Goal: Task Accomplishment & Management: Use online tool/utility

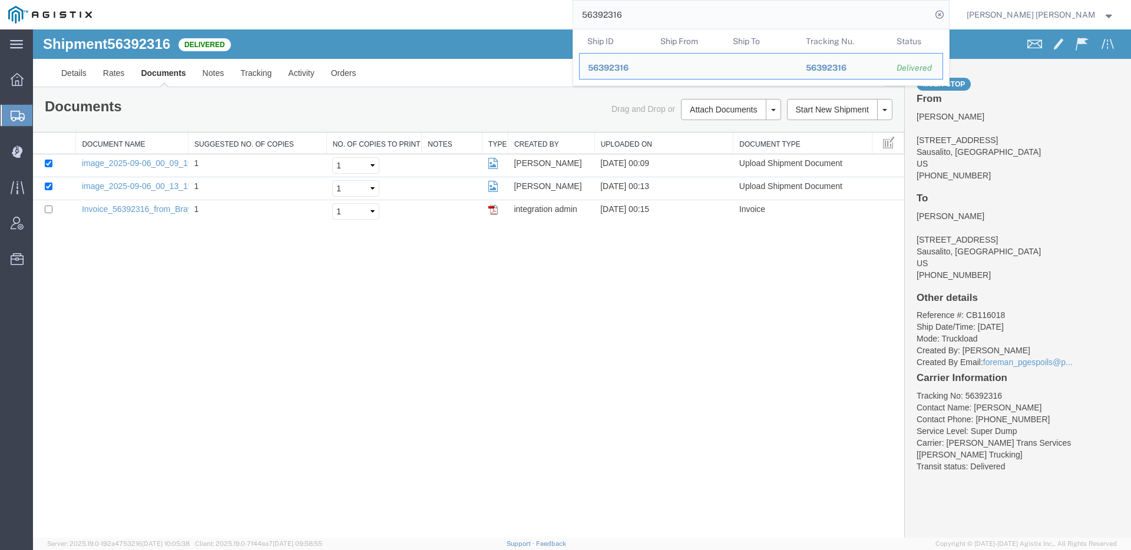
drag, startPoint x: 730, startPoint y: 16, endPoint x: 519, endPoint y: 4, distance: 211.2
click at [542, 3] on div "56392316 Ship ID Ship From Ship To Tracking Nu. Status Ship ID 56392316 Ship Fr…" at bounding box center [524, 14] width 849 height 29
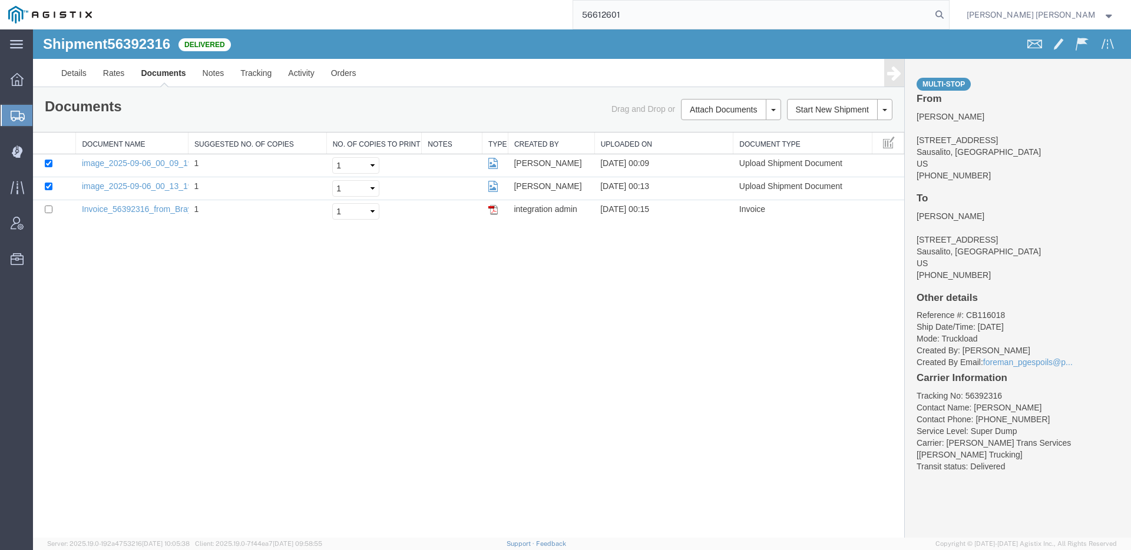
type input "56612601"
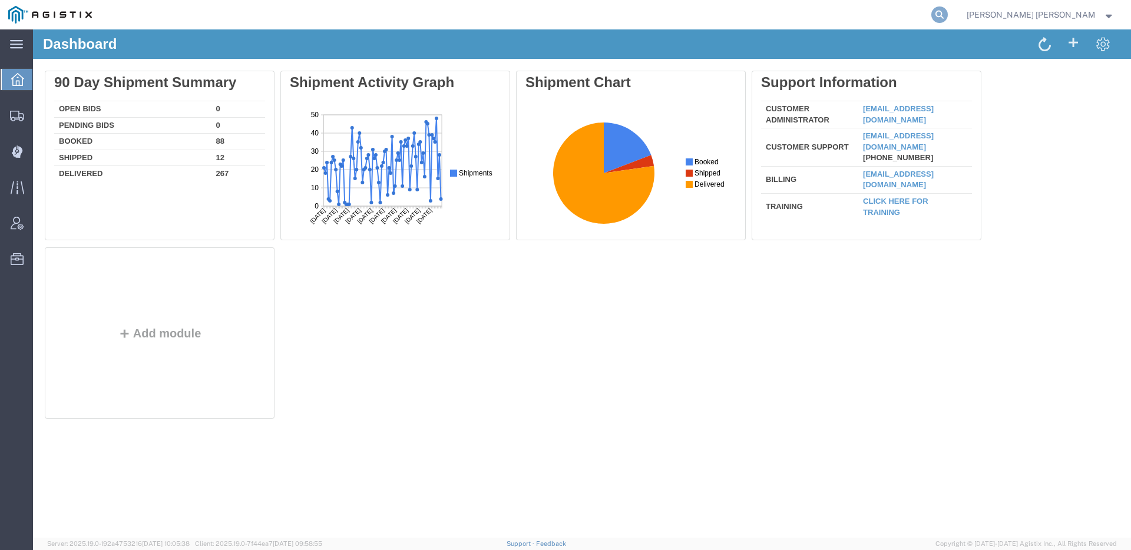
click at [948, 15] on icon at bounding box center [939, 14] width 16 height 16
click at [931, 16] on input "search" at bounding box center [752, 15] width 358 height 28
paste input "56612601"
type input "56612601"
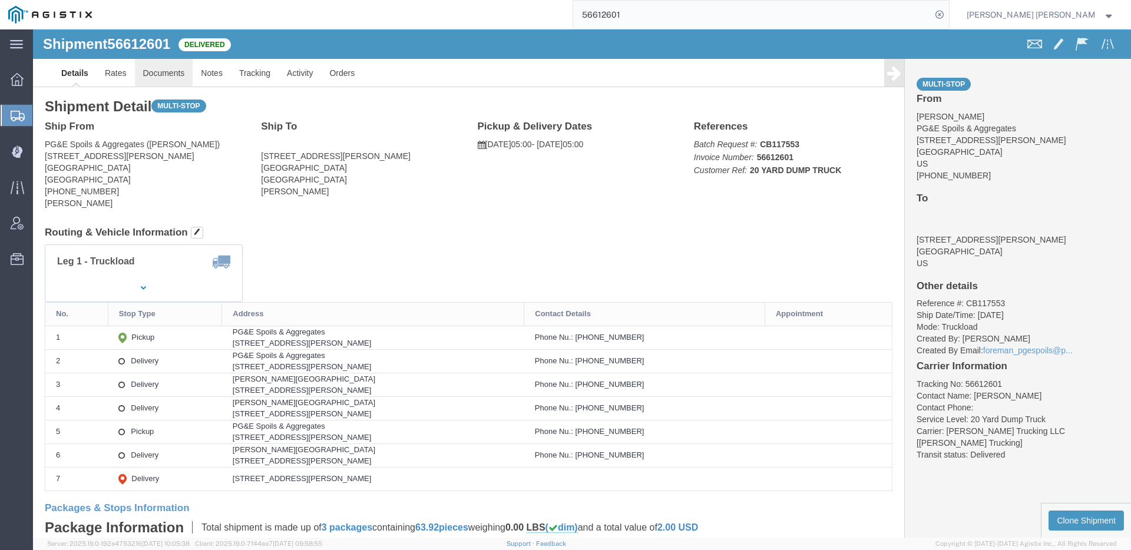
click link "Documents"
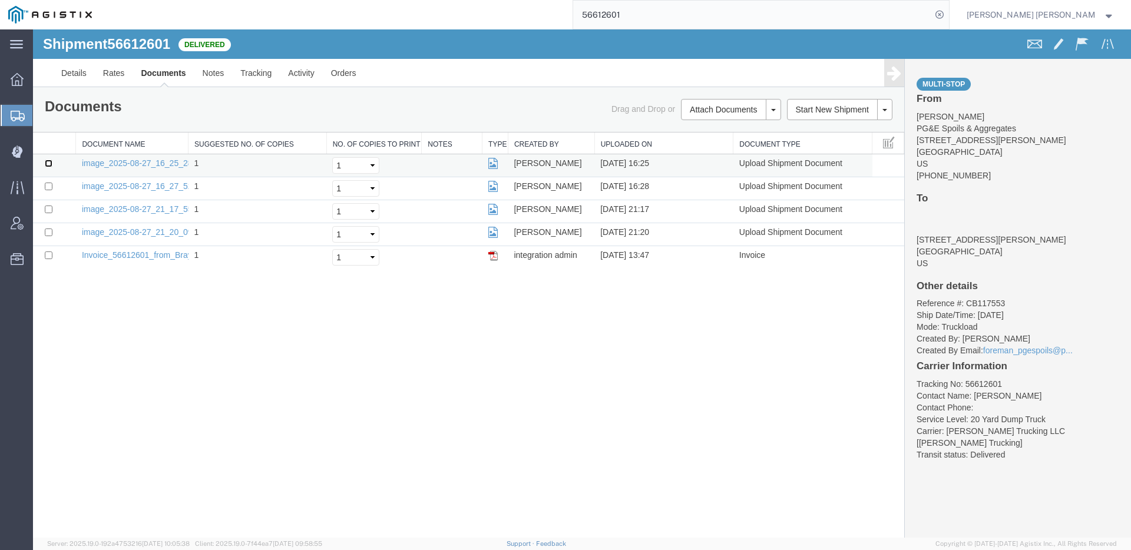
click at [45, 161] on input "checkbox" at bounding box center [49, 164] width 8 height 8
checkbox input "true"
click at [44, 183] on td at bounding box center [54, 188] width 43 height 23
click at [51, 192] on td at bounding box center [54, 188] width 43 height 23
click at [47, 184] on input "checkbox" at bounding box center [49, 187] width 8 height 8
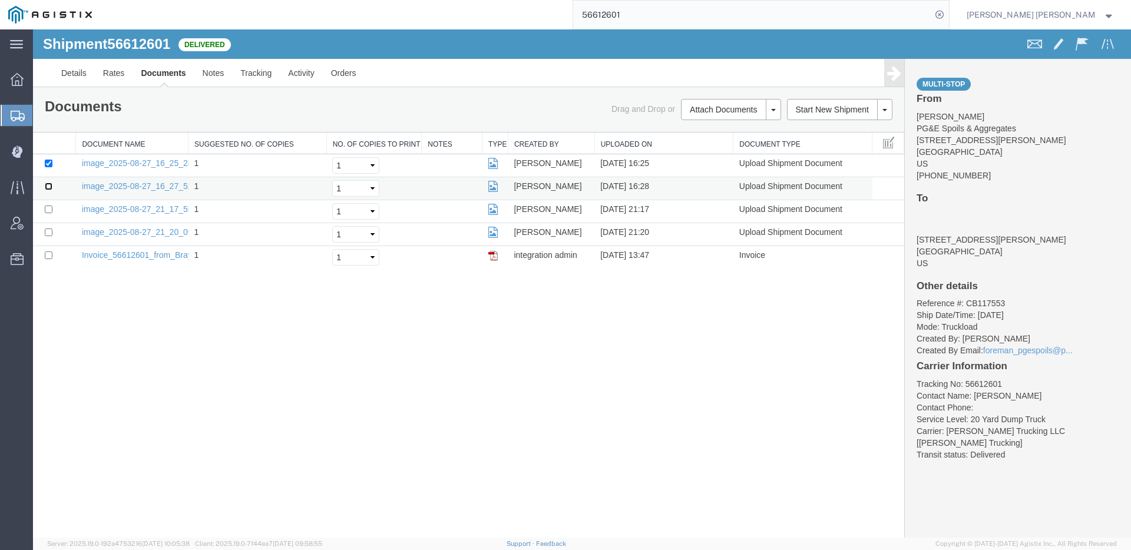
checkbox input "true"
click at [47, 206] on input "checkbox" at bounding box center [49, 210] width 8 height 8
checkbox input "true"
click at [48, 230] on input "checkbox" at bounding box center [49, 233] width 8 height 8
checkbox input "true"
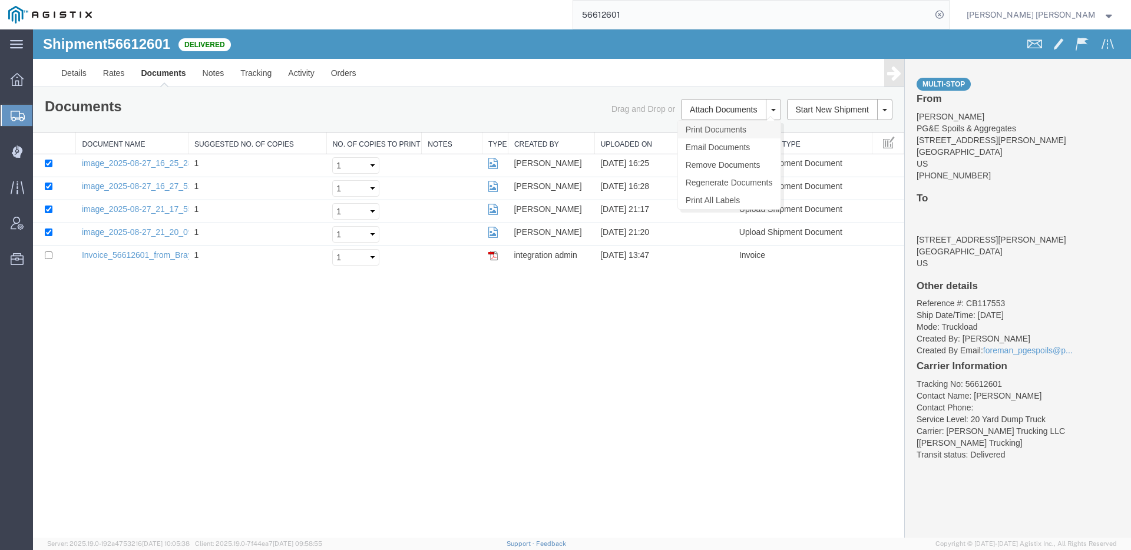
click at [700, 130] on link "Print Documents" at bounding box center [729, 130] width 102 height 18
